Goal: Task Accomplishment & Management: Use online tool/utility

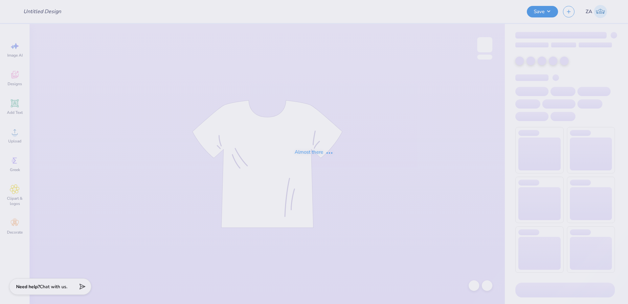
type input "UD [MEDICAL_DATA] Parents Weekend Merch 2025"
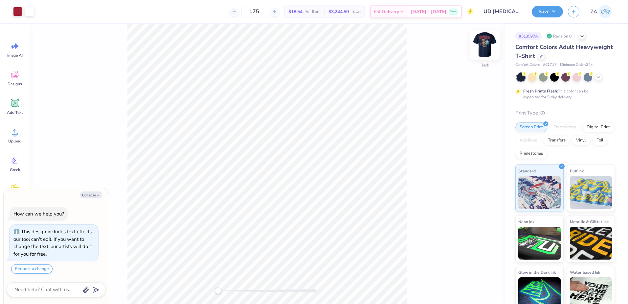
click at [483, 40] on img at bounding box center [485, 45] width 26 height 26
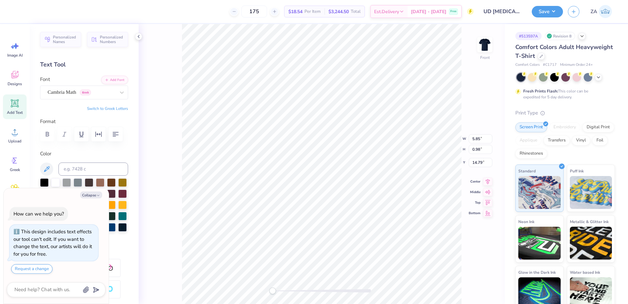
type textarea "x"
type input "4.03"
type input "0.53"
type input "15.78"
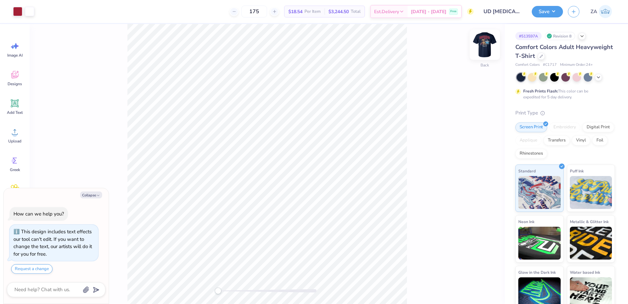
click at [485, 50] on img at bounding box center [485, 45] width 26 height 26
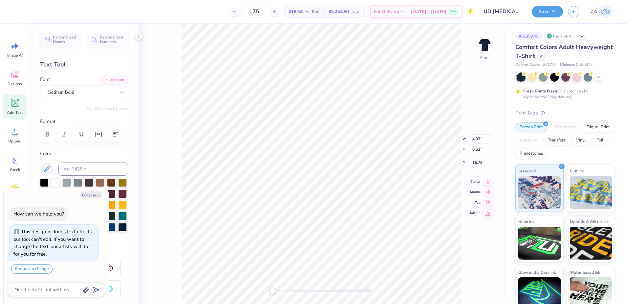
type textarea "x"
type input "5.85"
type input "1.51"
type input "14.79"
type textarea "x"
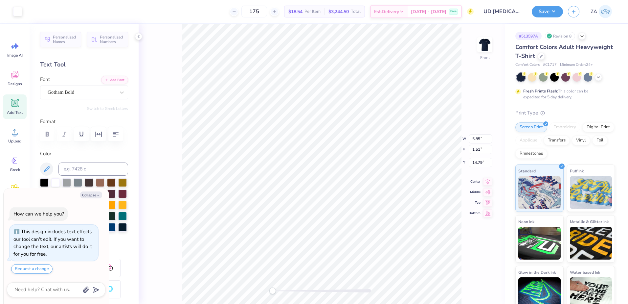
type input "17.80"
paste textarea "IGMA PHI EPSILON"
type textarea "x"
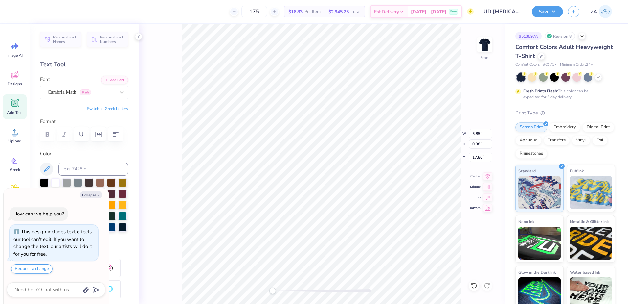
type textarea "SIGMA PHI EPSILON x AXiD"
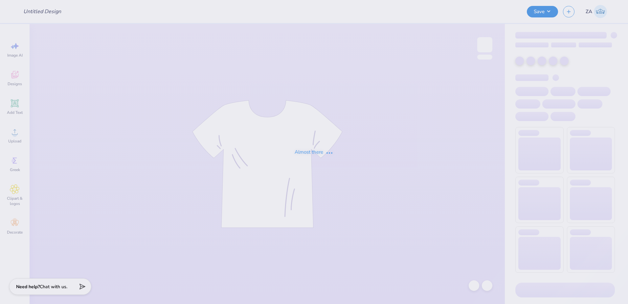
type input "UD [MEDICAL_DATA] Parents Weekend Merch 2025"
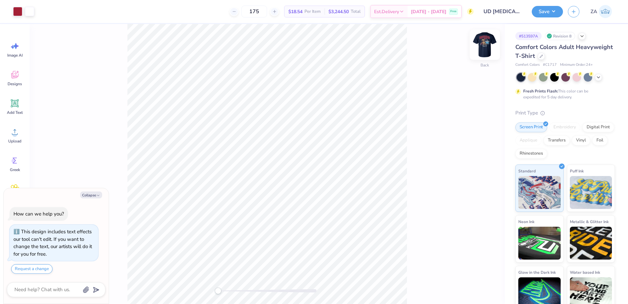
click at [485, 40] on img at bounding box center [485, 45] width 26 height 26
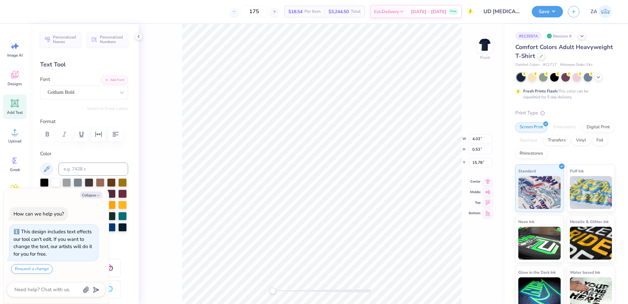
type textarea "x"
type input "5.85"
type input "1.51"
type input "14.79"
type textarea "x"
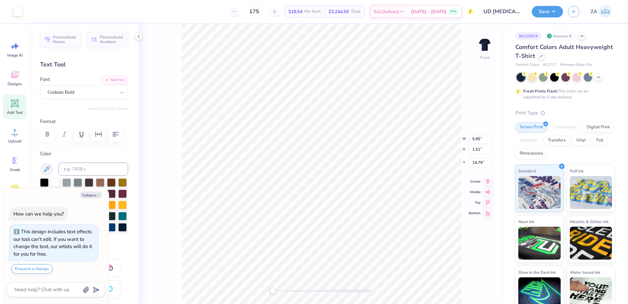
type input "17.11"
type textarea "x"
type input "3.56"
type input "0.92"
type input "17.71"
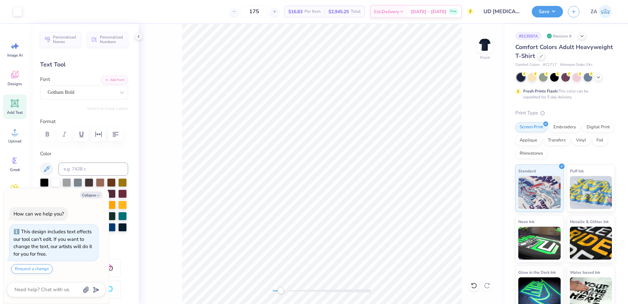
drag, startPoint x: 273, startPoint y: 288, endPoint x: 281, endPoint y: 288, distance: 7.9
click at [281, 288] on div "Accessibility label" at bounding box center [280, 290] width 7 height 7
type textarea "x"
type textarea "SigEp x AXi"
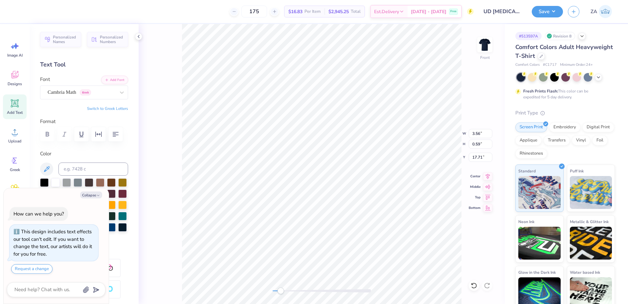
type textarea "x"
type textarea "SigEp x AX"
type textarea "x"
type textarea "SigEp x A"
type textarea "x"
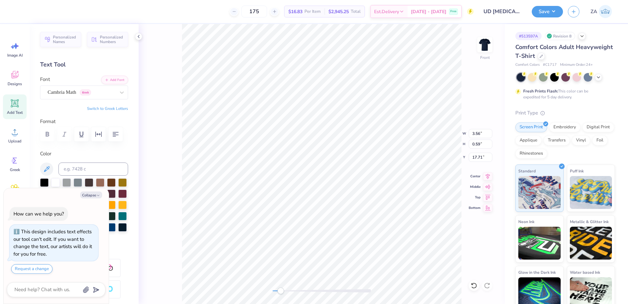
type textarea "SigEp x"
type textarea "x"
type textarea "SigEp x"
type textarea "x"
type textarea "SigEp"
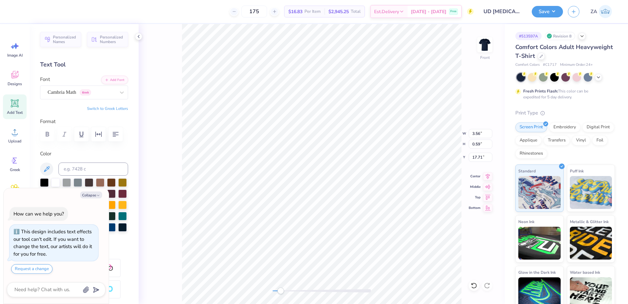
scroll to position [5, 1]
type textarea "x"
type textarea "SigEp"
type textarea "x"
type textarea "SigE"
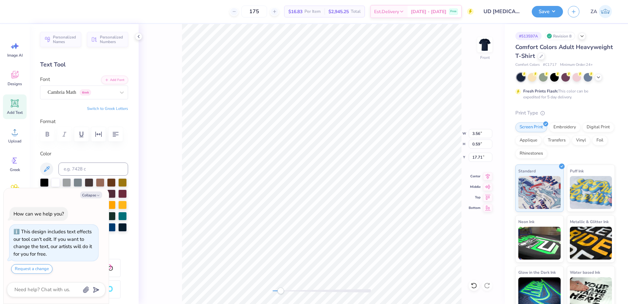
type textarea "x"
type textarea "Sig"
type textarea "x"
type textarea "Si"
type textarea "x"
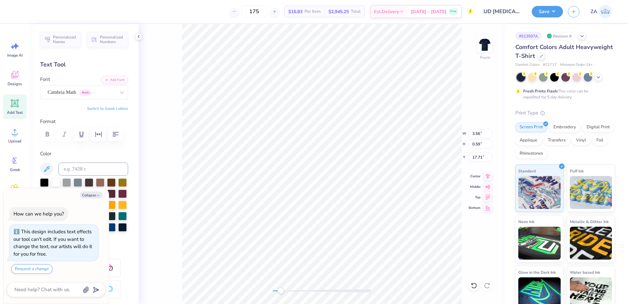
type textarea "S"
type textarea "x"
type textarea "SSIGMA PHI EPSILON x ALPHA XI DELTA"
type textarea "x"
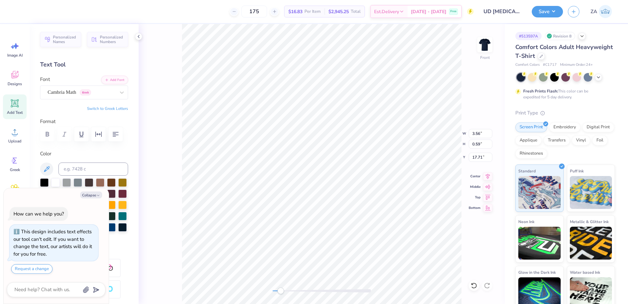
type textarea "SIGMA PHI EPSILON x ALPHA XI DELTA"
type textarea "x"
type input "4.07"
type input "0.53"
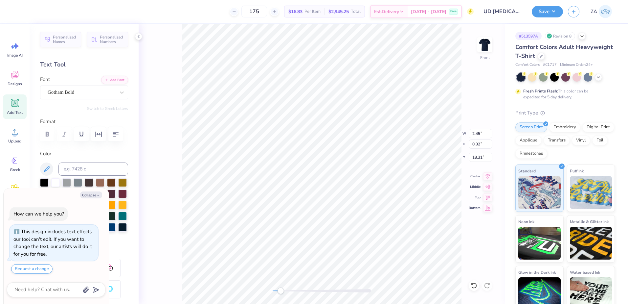
type input "18.02"
drag, startPoint x: 280, startPoint y: 291, endPoint x: 274, endPoint y: 291, distance: 5.9
click at [274, 291] on div "Accessibility label" at bounding box center [274, 290] width 7 height 7
click at [11, 129] on icon at bounding box center [15, 132] width 10 height 10
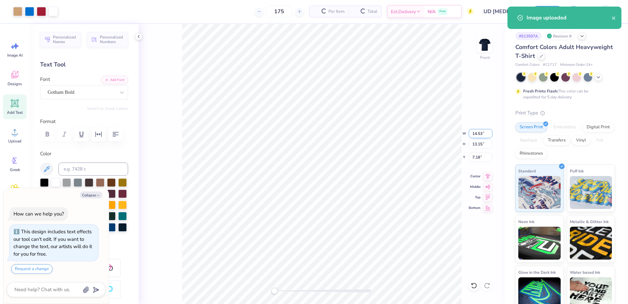
type textarea "x"
drag, startPoint x: 472, startPoint y: 135, endPoint x: 482, endPoint y: 134, distance: 10.5
click at [482, 134] on input "14.53" at bounding box center [481, 133] width 24 height 9
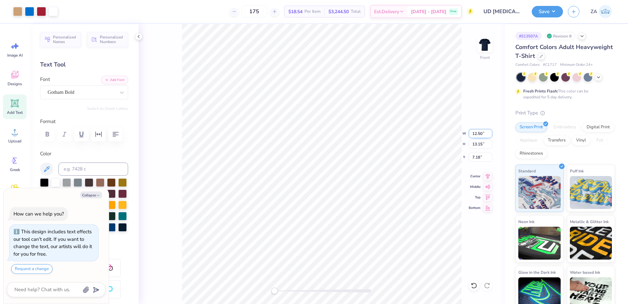
type input "12.50"
click at [484, 159] on input "7.18" at bounding box center [481, 156] width 24 height 9
type textarea "x"
type input "11.31"
click at [484, 157] on input "8.10" at bounding box center [481, 156] width 24 height 9
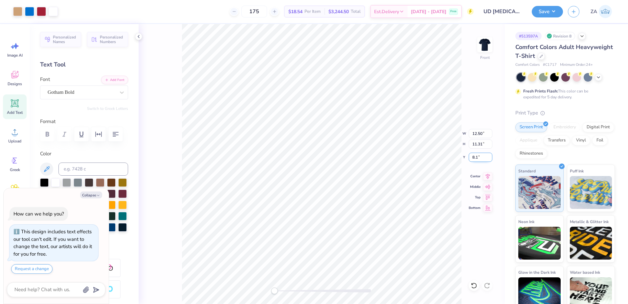
type input "8"
type input "3.00"
click at [477, 144] on input "11.31" at bounding box center [481, 143] width 24 height 9
type textarea "x"
type input "11.02"
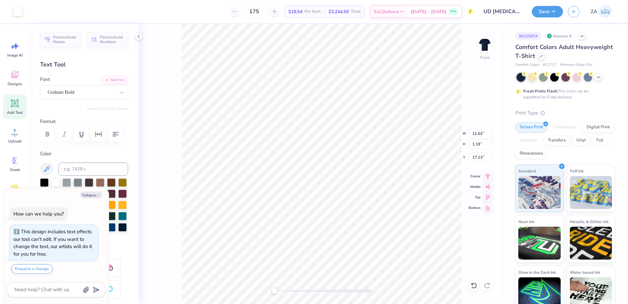
type input "1.19"
type input "17.13"
type textarea "x"
type input "14.52"
click at [483, 47] on img at bounding box center [485, 45] width 26 height 26
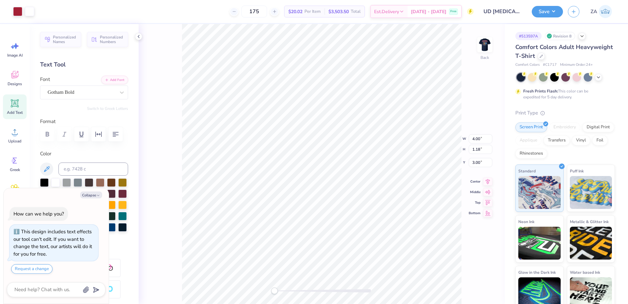
type textarea "x"
type input "9.80"
type input "2.88"
type textarea "x"
type input "4.62"
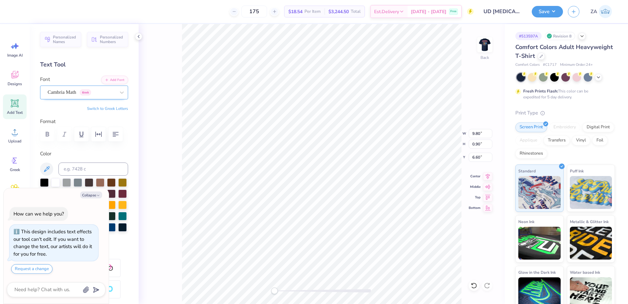
click at [105, 97] on div "Cambria Math Greek" at bounding box center [81, 92] width 69 height 10
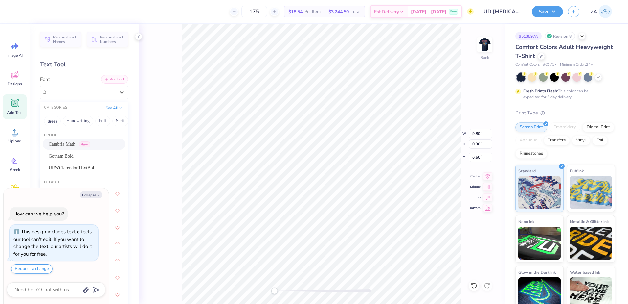
click at [114, 81] on button "Add Font" at bounding box center [114, 79] width 27 height 9
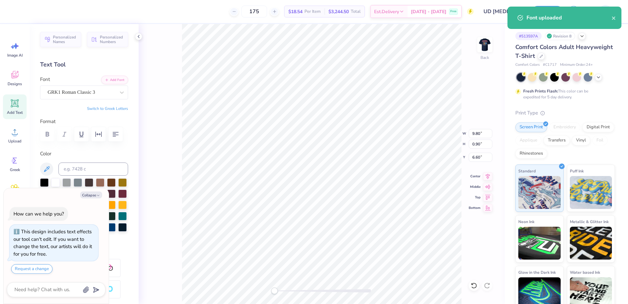
type textarea "x"
type input "9.54"
type input "0.76"
type input "5.57"
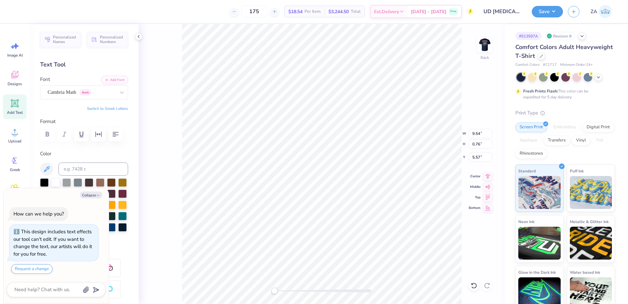
scroll to position [6, 1]
type textarea "x"
type textarea "S"
type textarea "x"
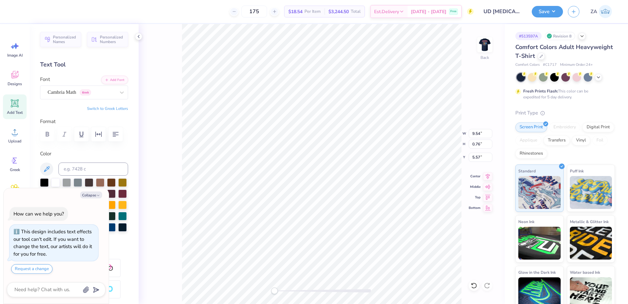
type textarea "S"
type textarea "x"
type textarea "S"
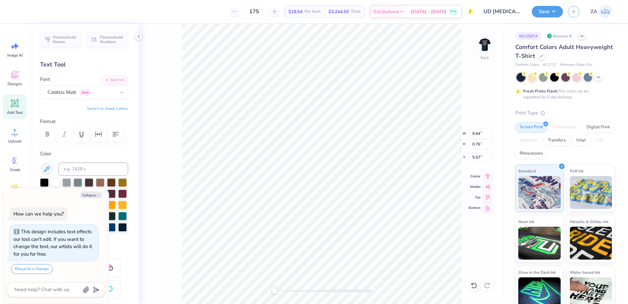
type textarea "x"
type textarea "SF"
type textarea "x"
type textarea "SFE"
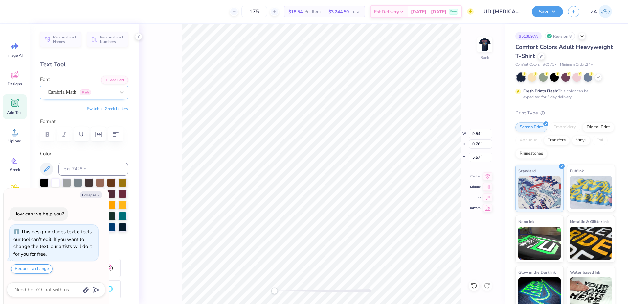
click at [93, 96] on div at bounding box center [82, 92] width 68 height 9
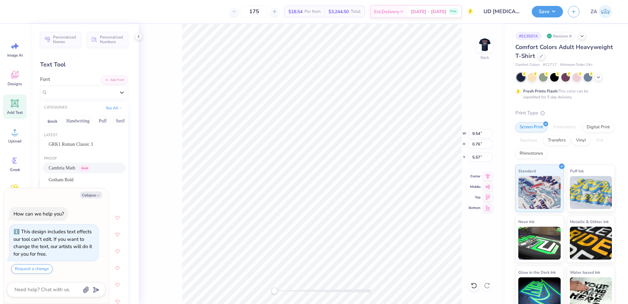
click at [86, 144] on span "GRK1 Roman Classic 3" at bounding box center [71, 144] width 44 height 7
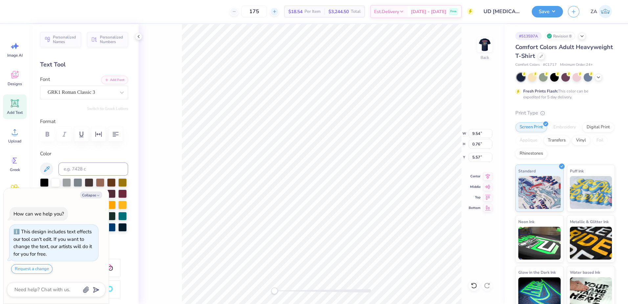
type textarea "x"
type input "12.59"
type input "1.03"
type input "8.19"
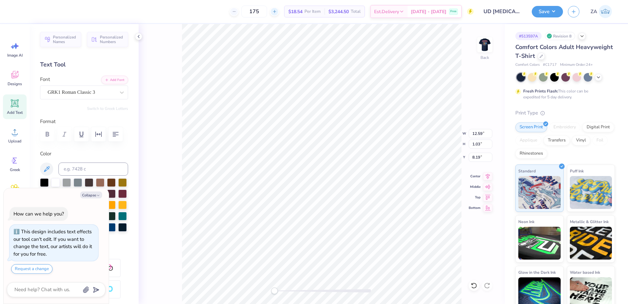
type textarea "x"
type textarea "A"
type textarea "x"
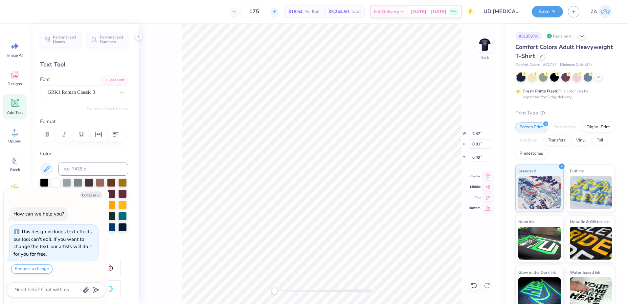
type textarea "AX"
type textarea "x"
type textarea "AXD"
type textarea "x"
type input "0.86"
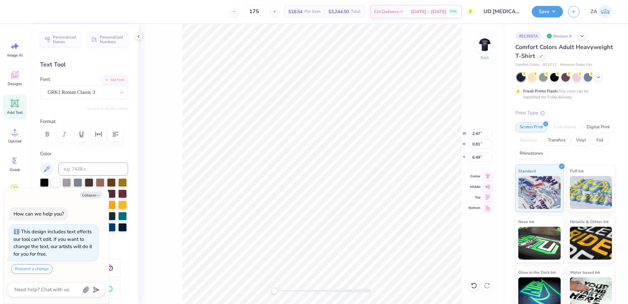
type input "6.46"
type textarea "x"
type input "8.89"
type input "1.29"
type textarea "x"
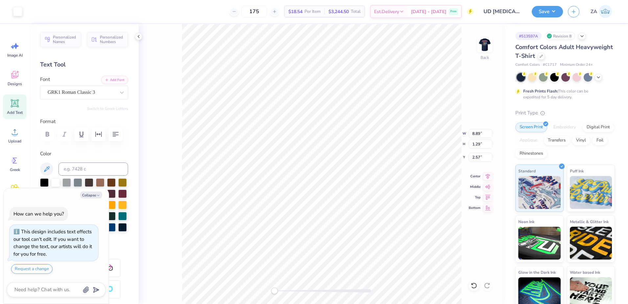
type input "3.00"
type textarea "x"
type textarea "s"
type textarea "x"
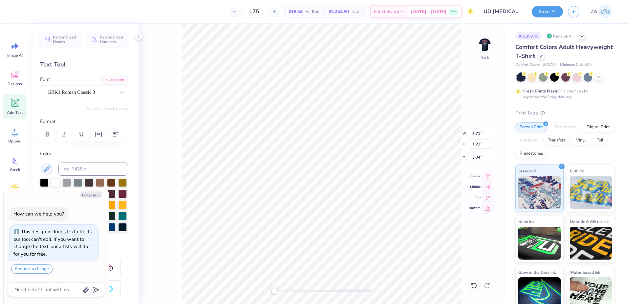
type textarea "x"
type input "0.81"
type input "0.78"
type input "3.43"
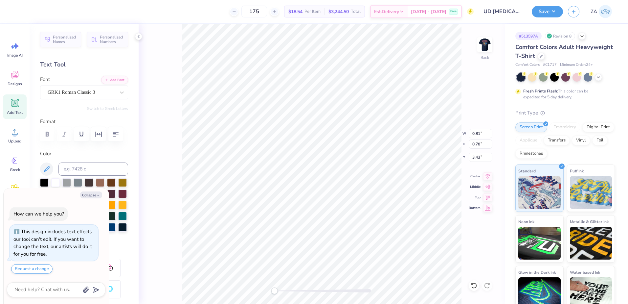
type textarea "x"
type input "3.71"
type input "1.29"
type input "3.00"
type textarea "x"
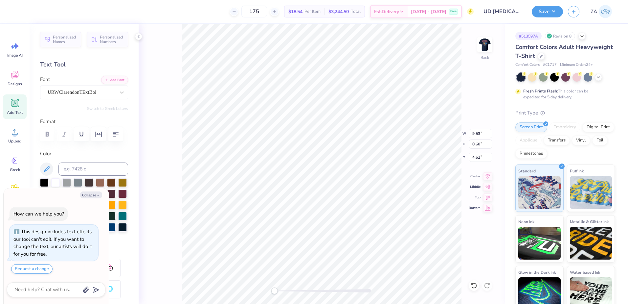
type input "8.79"
type input "0.55"
type input "4.67"
type textarea "x"
drag, startPoint x: 470, startPoint y: 133, endPoint x: 479, endPoint y: 134, distance: 9.2
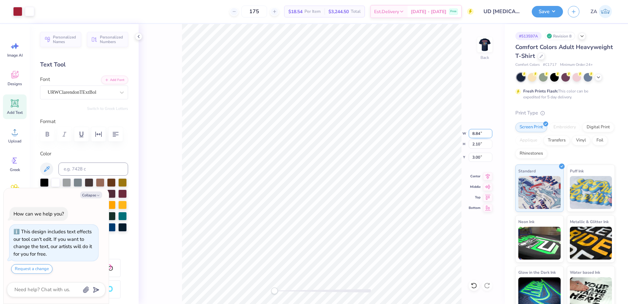
click at [479, 134] on input "8.84" at bounding box center [481, 133] width 24 height 9
type input "4"
type input "3.50"
type textarea "x"
type input "0.83"
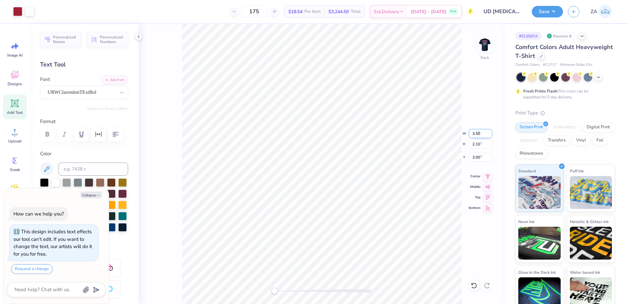
type input "3.63"
type textarea "x"
drag, startPoint x: 481, startPoint y: 157, endPoint x: 472, endPoint y: 154, distance: 9.7
click at [472, 156] on input "3.33" at bounding box center [481, 156] width 24 height 9
type input "003"
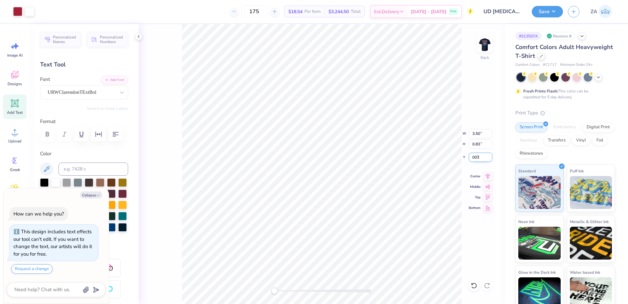
type textarea "x"
type input "3.00"
click at [475, 148] on input "0.83" at bounding box center [481, 143] width 24 height 9
click at [477, 135] on input "3.50" at bounding box center [481, 133] width 24 height 9
click at [549, 12] on button "Save" at bounding box center [547, 10] width 31 height 11
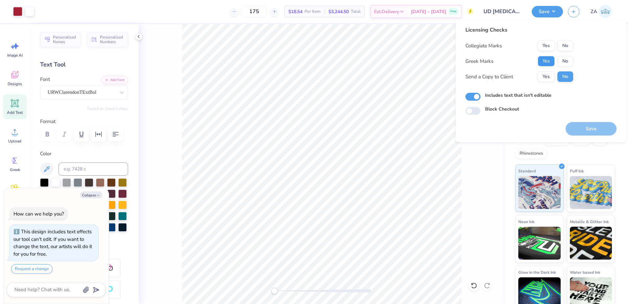
click at [547, 60] on button "Yes" at bounding box center [546, 61] width 17 height 11
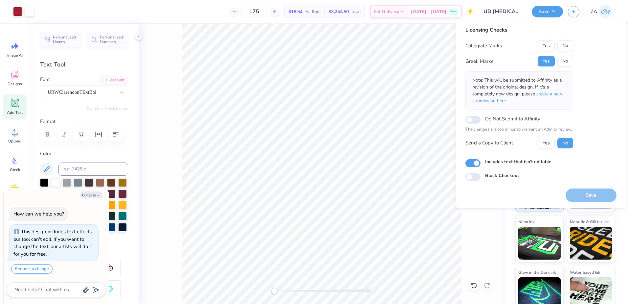
click at [560, 46] on button "No" at bounding box center [566, 45] width 16 height 11
click at [582, 193] on button "Save" at bounding box center [591, 194] width 51 height 13
type textarea "x"
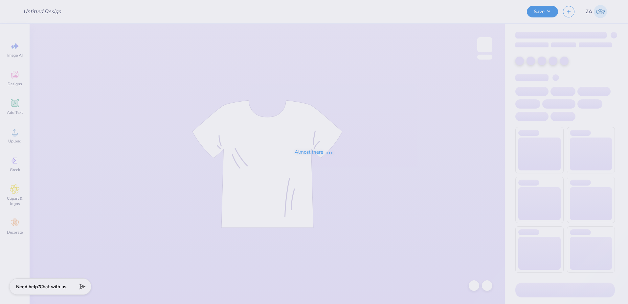
type input "UD [MEDICAL_DATA] Parents Weekend Merch 2025"
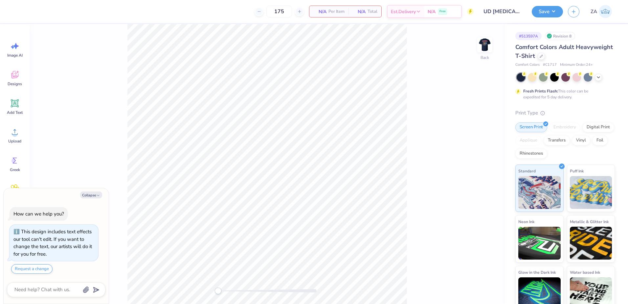
type textarea "x"
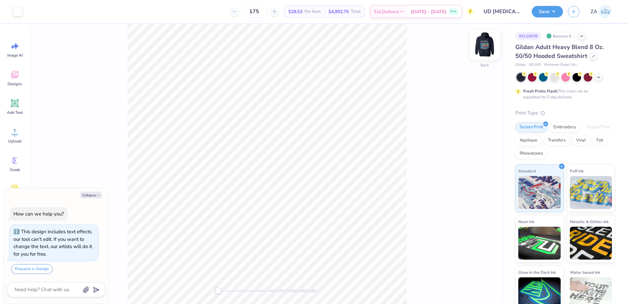
click at [483, 52] on img at bounding box center [485, 45] width 26 height 26
click at [19, 140] on span "Upload" at bounding box center [14, 140] width 13 height 5
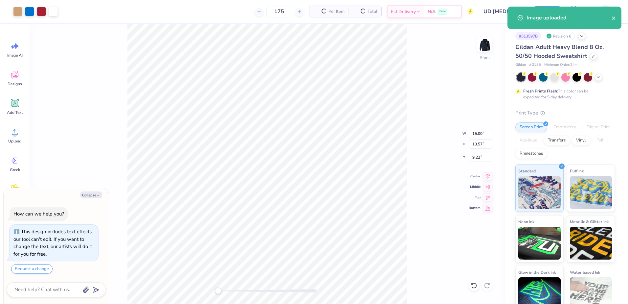
type textarea "x"
drag, startPoint x: 474, startPoint y: 136, endPoint x: 484, endPoint y: 136, distance: 9.9
click at [484, 136] on input "15.00" at bounding box center [481, 133] width 24 height 9
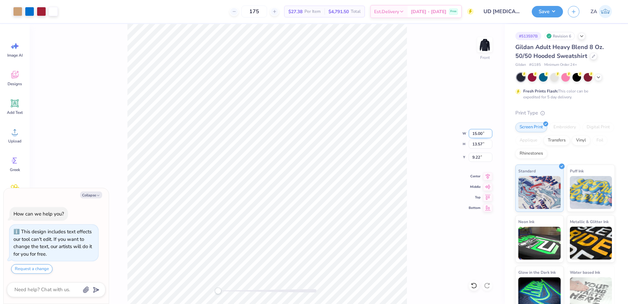
type input "1"
type input "12.50"
click at [481, 158] on input "9.22" at bounding box center [481, 156] width 24 height 9
type textarea "x"
type input "11.31"
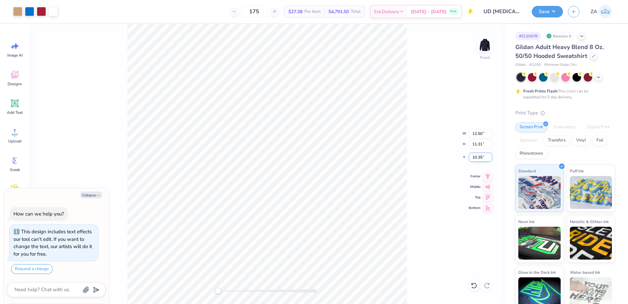
drag, startPoint x: 484, startPoint y: 157, endPoint x: 471, endPoint y: 157, distance: 13.8
click at [471, 157] on input "10.35" at bounding box center [481, 156] width 24 height 9
type input "6.00"
click at [16, 106] on icon at bounding box center [15, 103] width 6 height 6
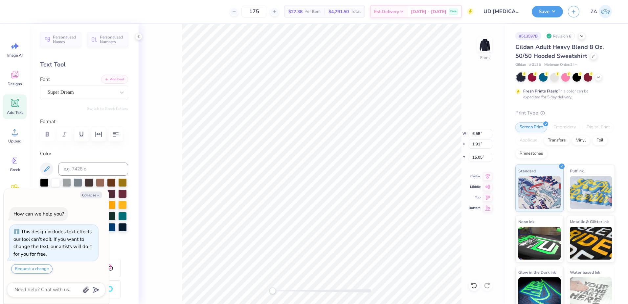
click at [121, 79] on button "Add Font" at bounding box center [114, 79] width 27 height 9
type textarea "x"
type textarea "[GEOGRAPHIC_DATA], [GEOGRAPHIC_DATA]"
type textarea "x"
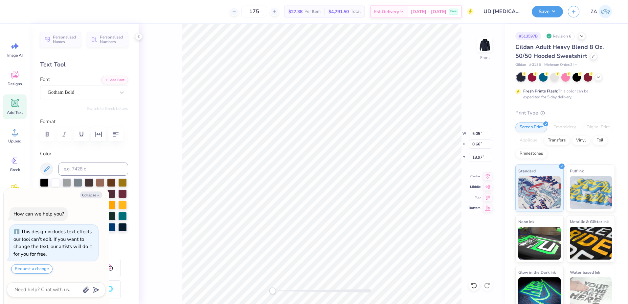
type input "5.05"
type input "0.66"
type input "18.97"
click at [490, 50] on img at bounding box center [485, 45] width 26 height 26
click at [19, 110] on span "Add Text" at bounding box center [15, 112] width 16 height 5
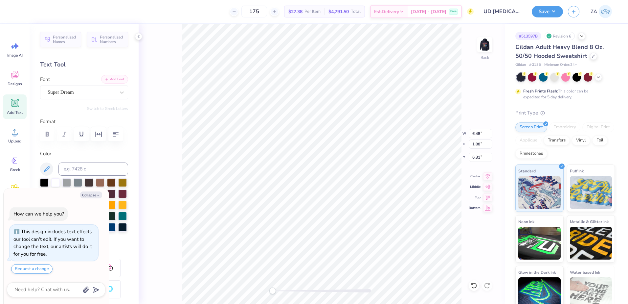
click at [114, 80] on button "Add Font" at bounding box center [114, 79] width 27 height 9
click at [114, 78] on button "Add Font" at bounding box center [114, 79] width 27 height 9
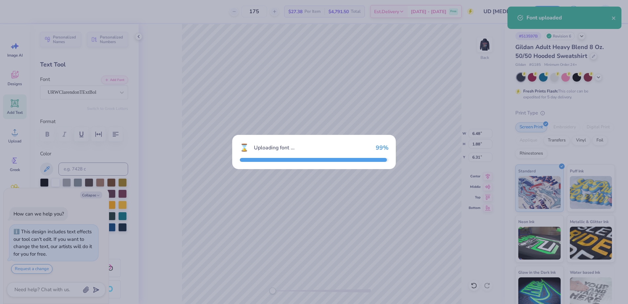
type textarea "x"
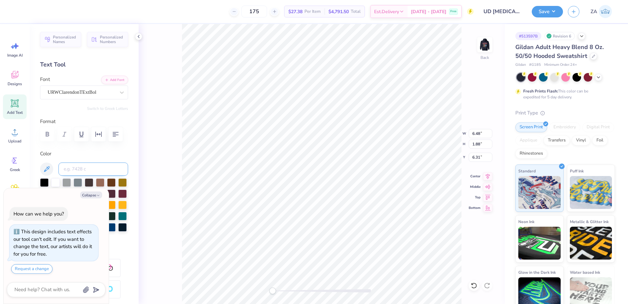
click at [98, 171] on input at bounding box center [93, 168] width 70 height 13
type input "201"
type textarea "x"
type textarea "P"
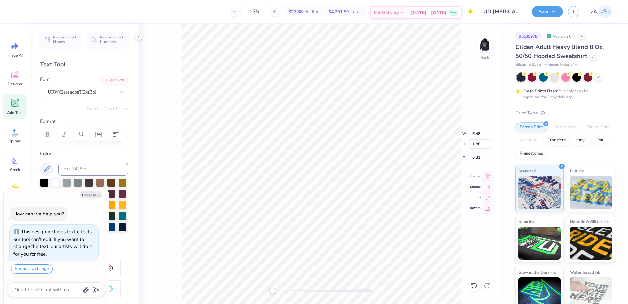
type textarea "x"
type textarea "PA"
type textarea "x"
type textarea "PAR"
type textarea "x"
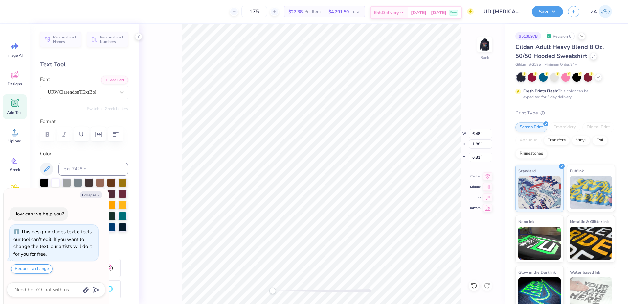
type textarea "PAREN"
type textarea "x"
type textarea "PARENT"
type textarea "x"
type textarea "PARENTS"
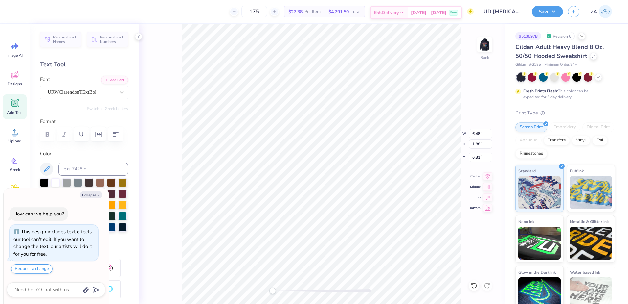
type textarea "x"
type textarea "PARENTS"
type textarea "x"
type textarea "PARENTS W"
type textarea "x"
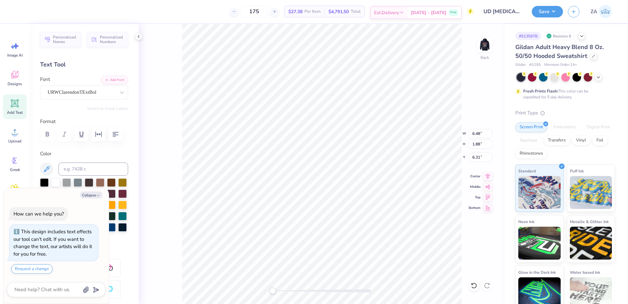
type textarea "PARENTS WE"
type textarea "x"
type textarea "PARENTS WEE"
type textarea "x"
type textarea "PARENTS WEEK"
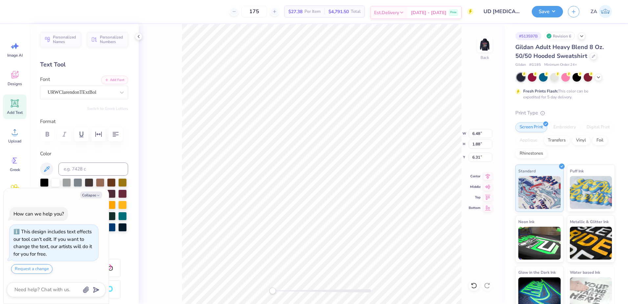
type textarea "x"
type textarea "PARENTS WEEKE"
type textarea "x"
type textarea "PARENTS WEEKEN"
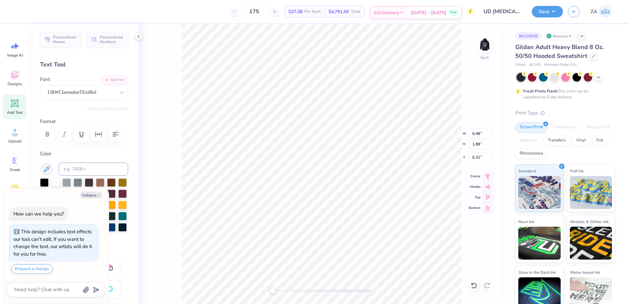
type textarea "x"
type textarea "PARENTS WEEKEND"
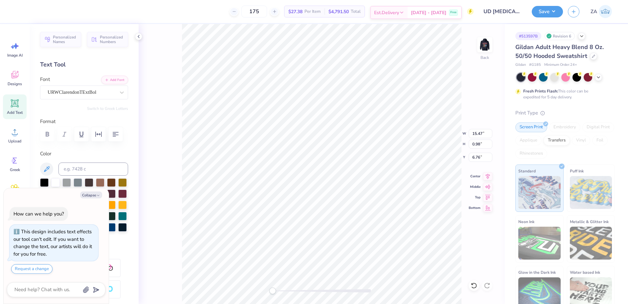
type textarea "x"
type input "9.36"
type input "0.59"
type input "7.15"
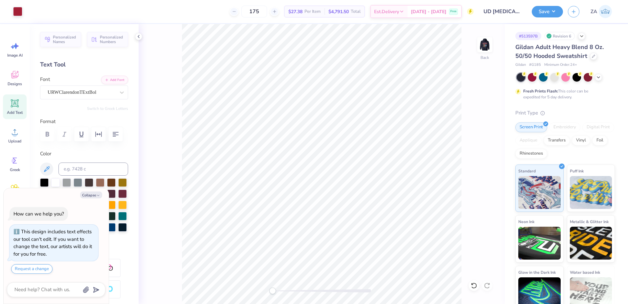
click at [19, 104] on icon at bounding box center [15, 103] width 10 height 10
click at [113, 77] on button "Add Font" at bounding box center [114, 79] width 27 height 9
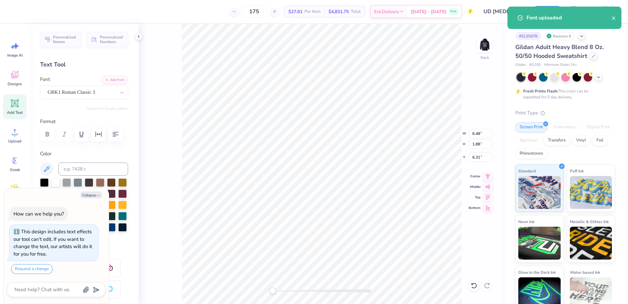
scroll to position [6, 1]
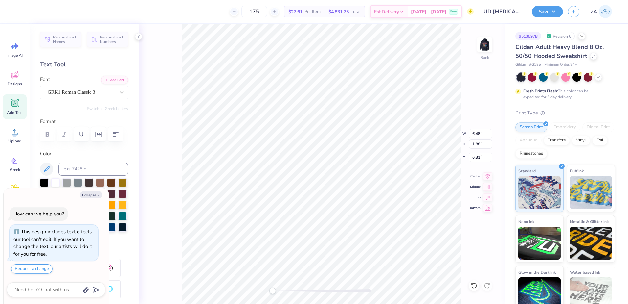
type textarea "x"
type textarea "s"
type textarea "x"
type input "1.54"
type input "2.04"
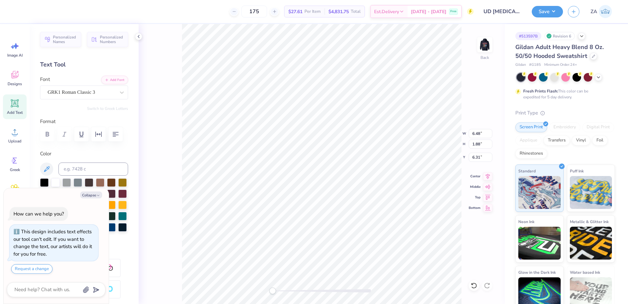
type input "6.23"
click at [15, 103] on icon at bounding box center [15, 103] width 10 height 10
click at [112, 80] on button "Add Font" at bounding box center [114, 79] width 27 height 9
type textarea "x"
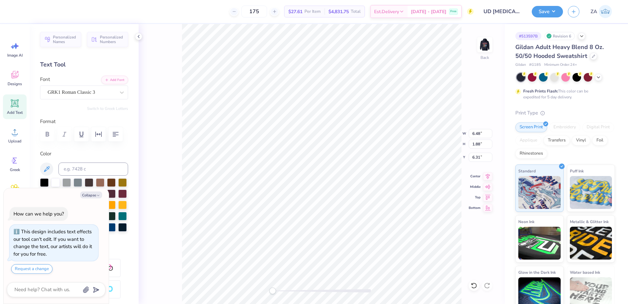
type textarea "s"
type textarea "x"
type textarea "s"
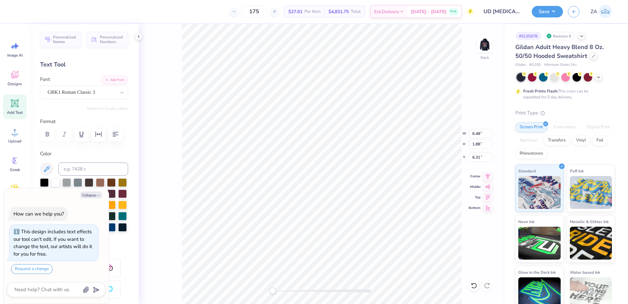
type textarea "x"
type textarea "S"
type textarea "x"
type textarea "SF"
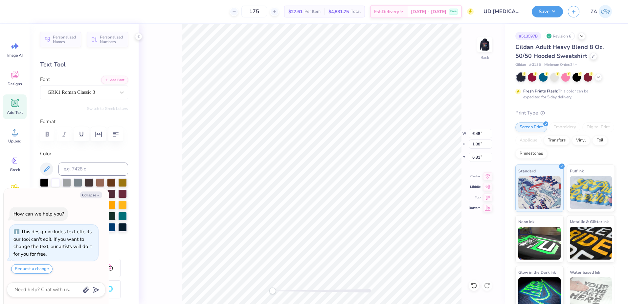
type textarea "x"
type textarea "SFE"
type textarea "x"
type input "3.63"
type input "1.19"
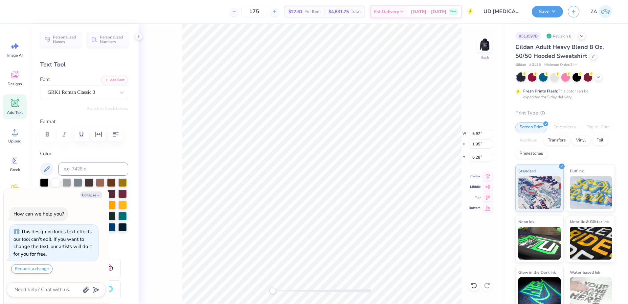
type input "7.04"
type textarea "x"
type textarea "A"
type textarea "x"
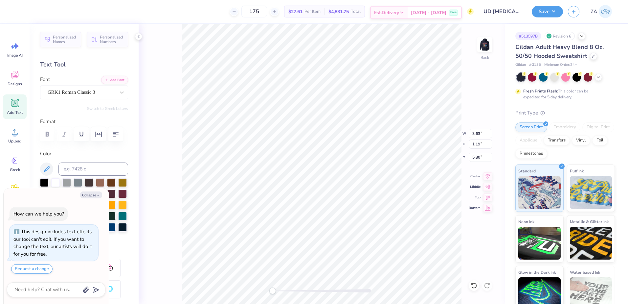
type textarea "AX"
type textarea "x"
type textarea "AXD"
type textarea "x"
type input "3.63"
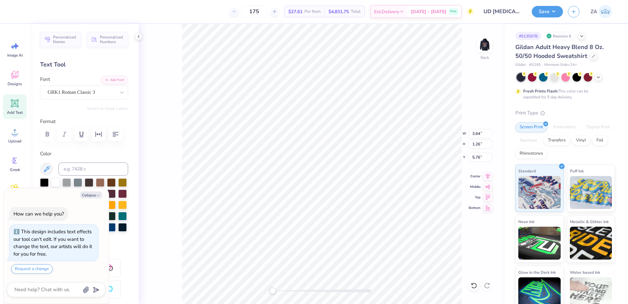
type input "1.19"
type input "5.80"
type textarea "x"
type textarea "X"
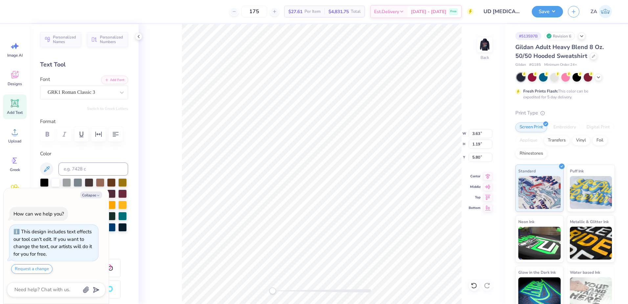
type textarea "x"
drag, startPoint x: 273, startPoint y: 288, endPoint x: 285, endPoint y: 288, distance: 12.2
click at [285, 288] on div "Accessibility label" at bounding box center [285, 290] width 7 height 7
type textarea "x"
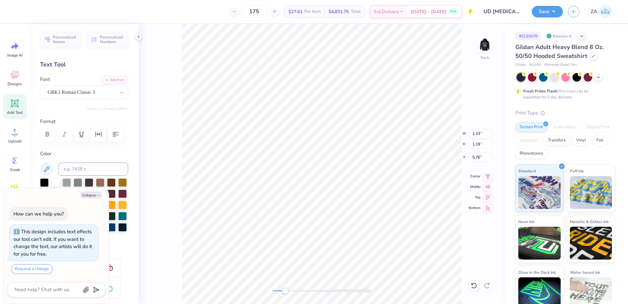
type input "0.68"
type input "0.66"
type input "6.32"
type textarea "x"
type input "9.36"
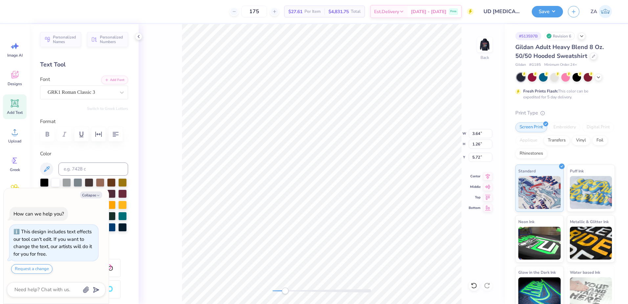
type input "0.59"
type input "9.14"
type textarea "x"
type input "8.47"
type input "0.53"
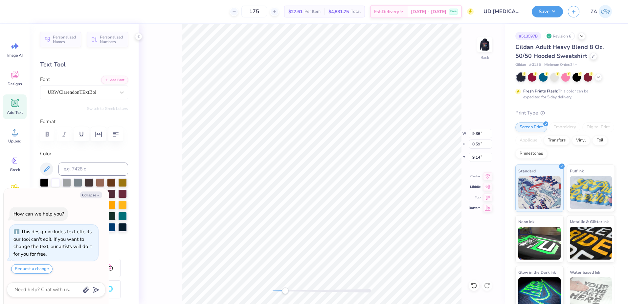
type input "7.31"
drag, startPoint x: 287, startPoint y: 289, endPoint x: 272, endPoint y: 289, distance: 14.8
click at [274, 290] on div "Accessibility label" at bounding box center [277, 290] width 7 height 7
type textarea "x"
drag, startPoint x: 473, startPoint y: 134, endPoint x: 481, endPoint y: 133, distance: 7.9
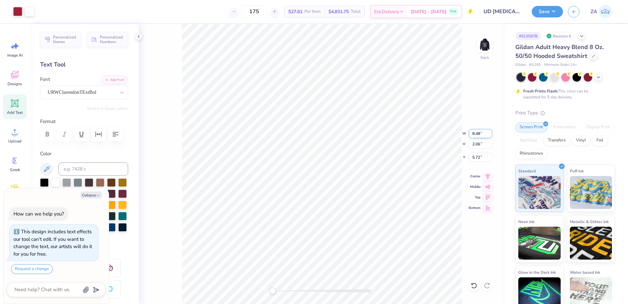
click at [481, 133] on input "8.48" at bounding box center [481, 133] width 24 height 9
type input "3.50"
type textarea "x"
type input "0.85"
type input "6.33"
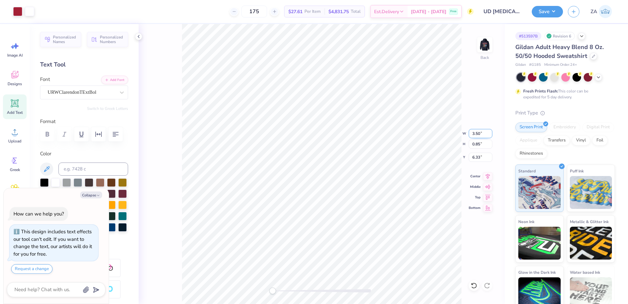
type textarea "x"
type input "3.00"
click at [486, 48] on img at bounding box center [485, 45] width 26 height 26
click at [547, 9] on button "Save" at bounding box center [547, 10] width 31 height 11
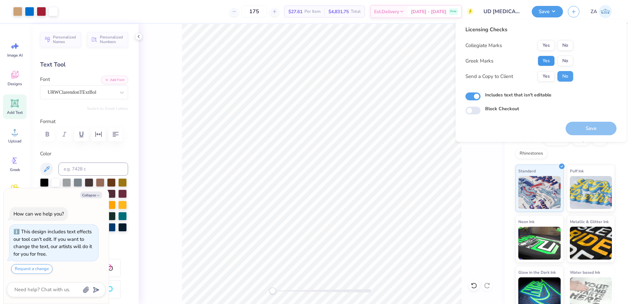
click at [546, 59] on button "Yes" at bounding box center [546, 61] width 17 height 11
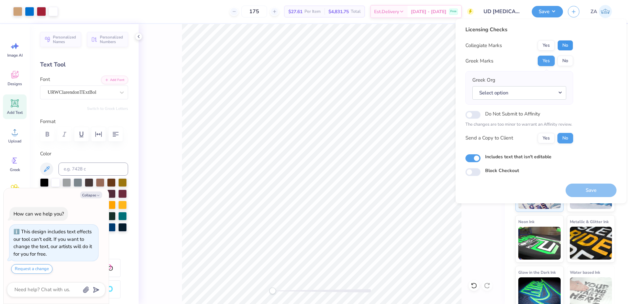
click at [566, 43] on button "No" at bounding box center [566, 45] width 16 height 11
click at [523, 93] on button "Select option" at bounding box center [519, 92] width 94 height 13
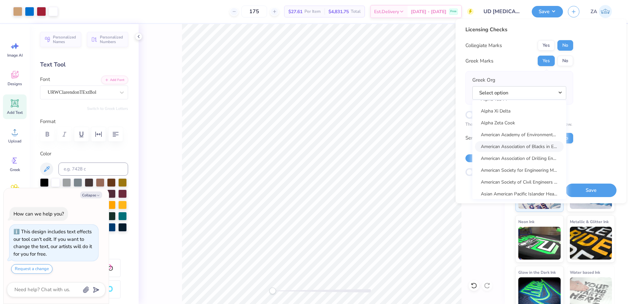
scroll to position [624, 0]
click at [507, 124] on link "Alpha Xi Delta" at bounding box center [519, 122] width 89 height 11
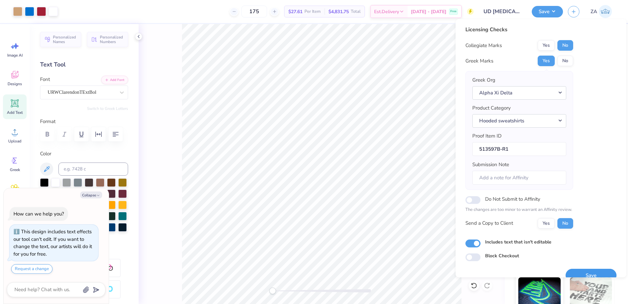
click at [577, 274] on button "Save" at bounding box center [591, 274] width 51 height 13
type textarea "x"
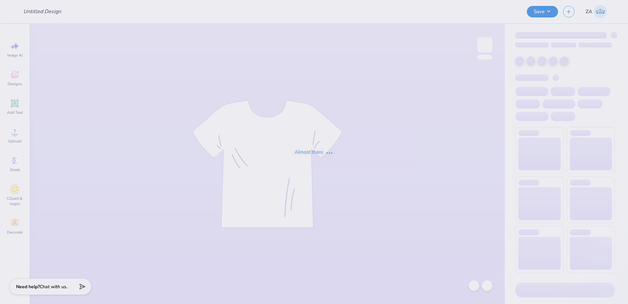
type input "UD [MEDICAL_DATA] Parents Weekend Merch 2025"
type input "175"
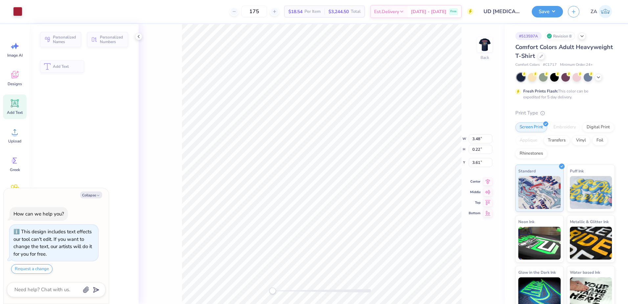
type textarea "x"
